Goal: Task Accomplishment & Management: Manage account settings

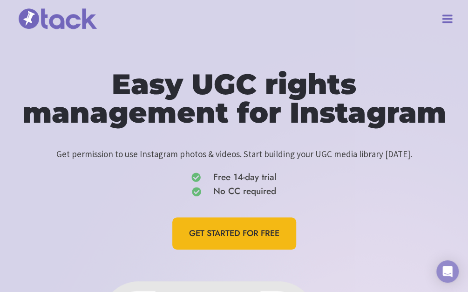
click at [445, 20] on icon "Toggle Menu" at bounding box center [447, 19] width 12 height 12
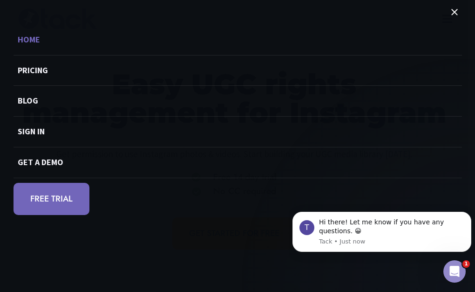
click at [235, 223] on div "Home Pricing Blog Sign in Get a demo FREE TRIAL" at bounding box center [237, 126] width 475 height 203
click at [455, 8] on button "Close menu" at bounding box center [454, 12] width 14 height 25
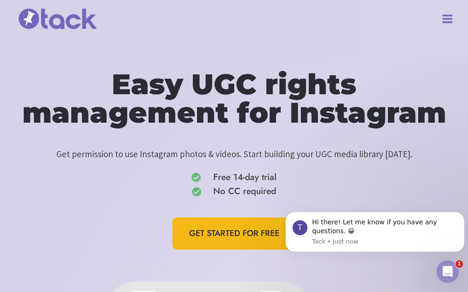
click at [446, 14] on icon "Open menu" at bounding box center [447, 18] width 10 height 8
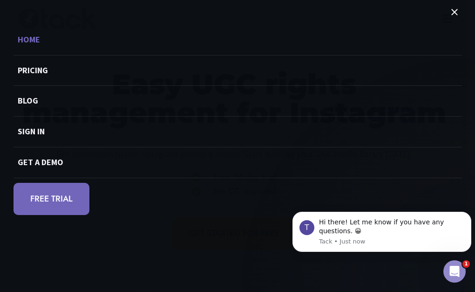
click at [37, 132] on link "Sign in" at bounding box center [238, 131] width 448 height 31
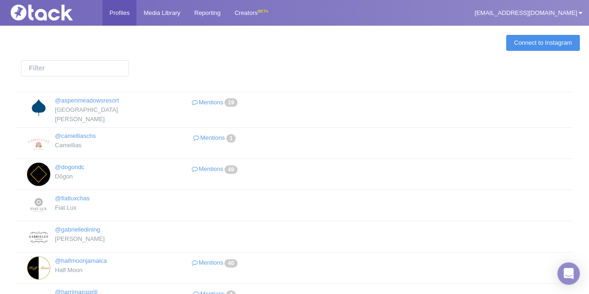
click at [468, 42] on link "Connect to Instagram" at bounding box center [543, 43] width 74 height 16
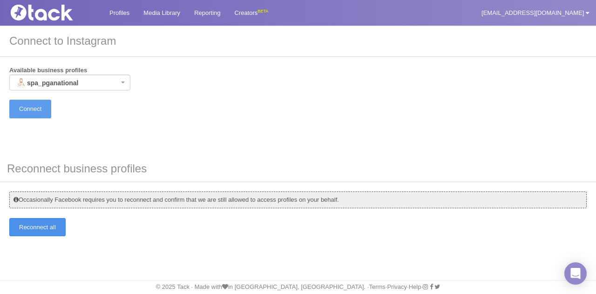
click at [59, 222] on input "Reconnect all" at bounding box center [37, 227] width 56 height 18
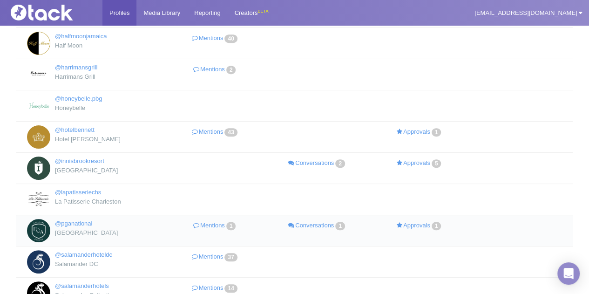
scroll to position [376, 0]
